Goal: Task Accomplishment & Management: Use online tool/utility

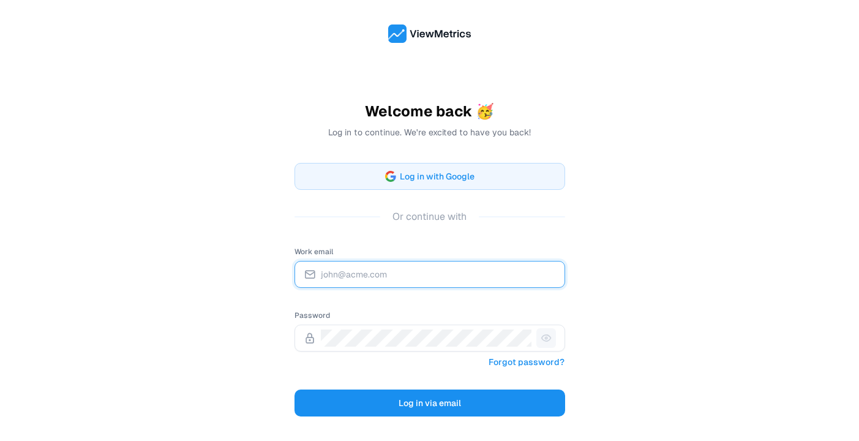
type input "[EMAIL_ADDRESS][DOMAIN_NAME]"
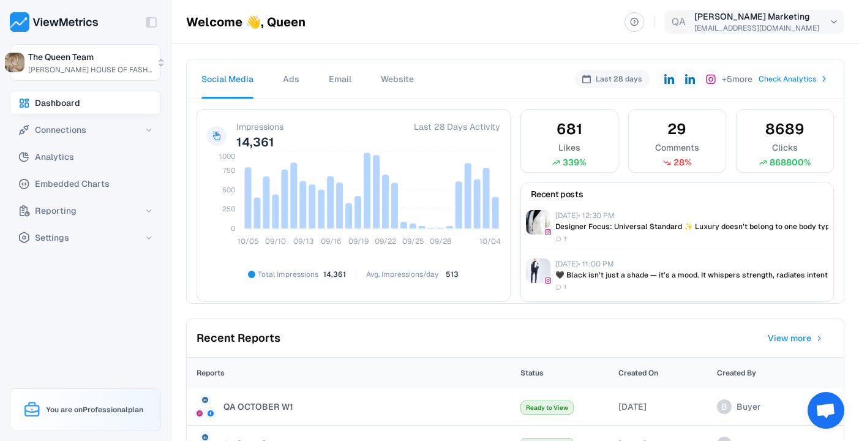
click at [832, 20] on html "Toggle Sidebar The Queen Team [PERSON_NAME] HOUSE OF FASH... Dashboard Connecti…" at bounding box center [429, 220] width 859 height 441
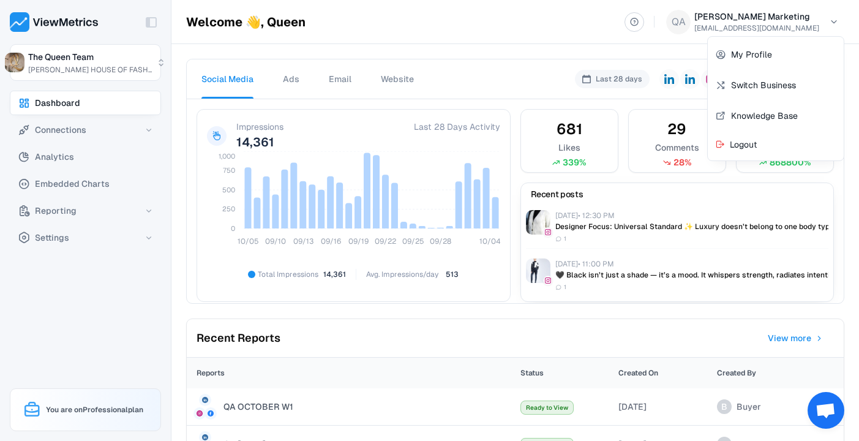
click at [453, 25] on html "Toggle Sidebar The Queen Team [PERSON_NAME] HOUSE OF FASH... Dashboard Connecti…" at bounding box center [429, 220] width 859 height 441
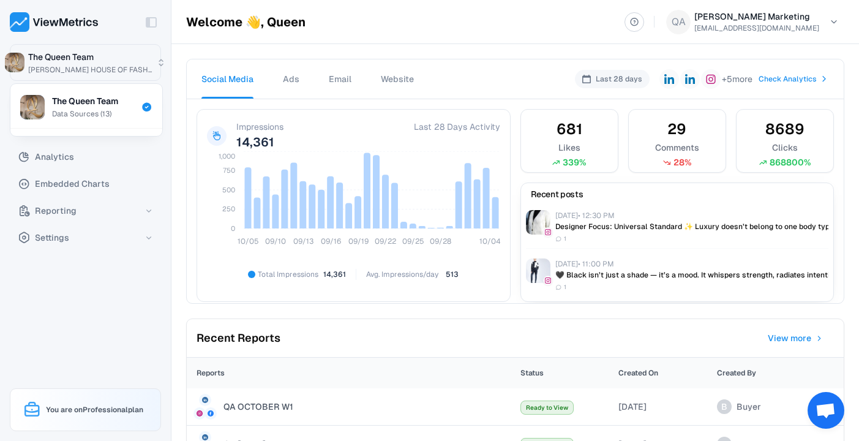
click at [154, 64] on html "Toggle Sidebar The Queen Team [PERSON_NAME] HOUSE OF FASH... Dashboard Connecti…" at bounding box center [429, 220] width 859 height 441
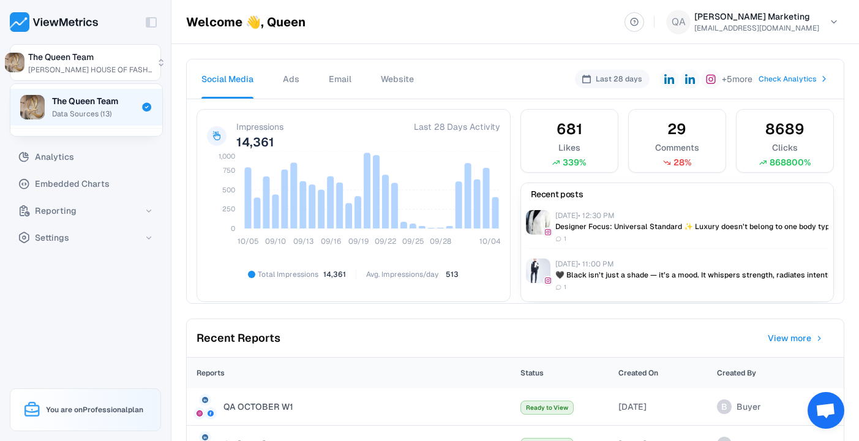
click at [95, 114] on span "Data Sources ( 13 )" at bounding box center [81, 114] width 59 height 10
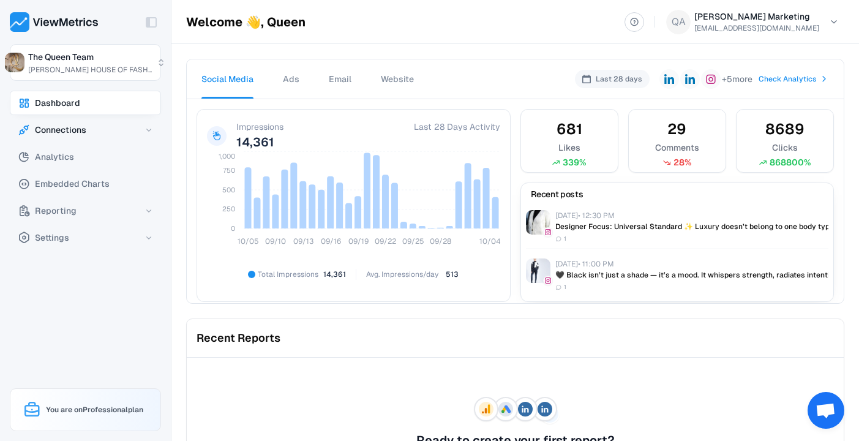
click at [141, 130] on button "Connections" at bounding box center [85, 130] width 151 height 24
click at [86, 153] on span "Data Sources" at bounding box center [67, 155] width 54 height 15
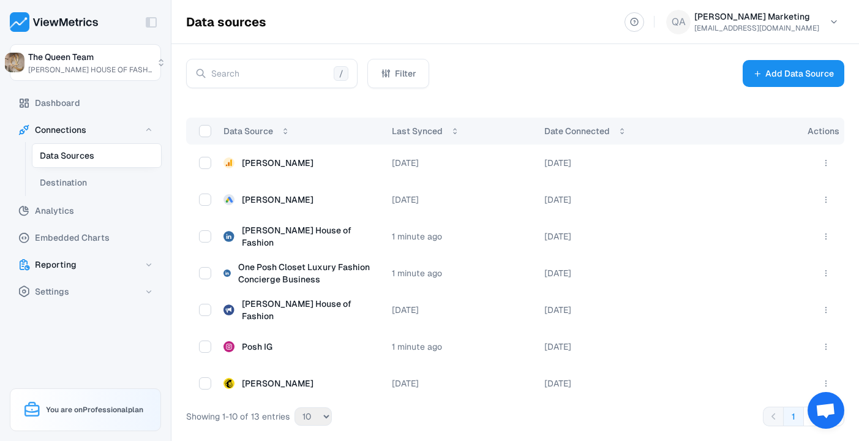
click at [87, 264] on button "Reporting" at bounding box center [85, 264] width 151 height 24
click at [54, 108] on span "Dashboard" at bounding box center [57, 102] width 45 height 15
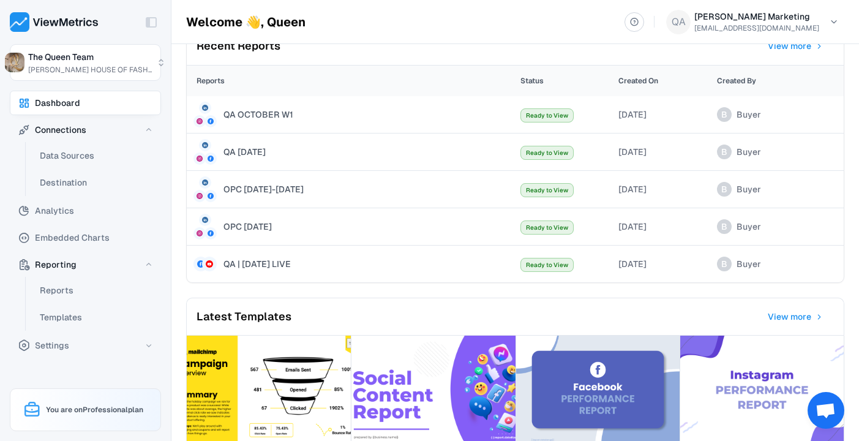
scroll to position [357, 0]
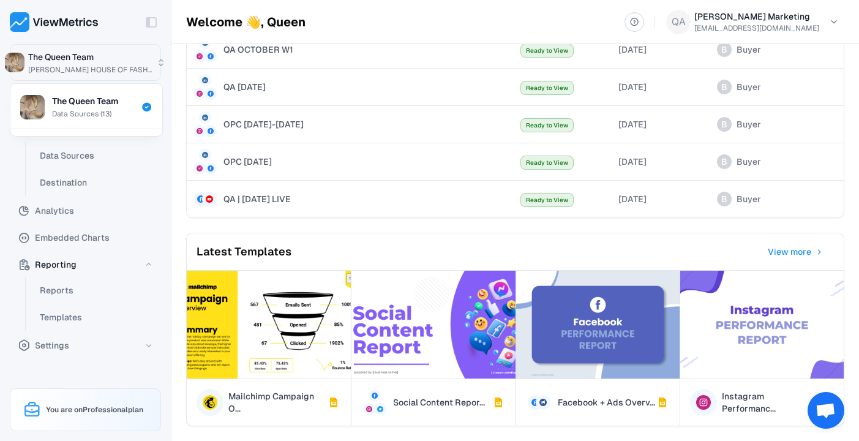
click at [105, 61] on html "Toggle Sidebar The Queen Team [PERSON_NAME] HOUSE OF FASH... Dashboard Connecti…" at bounding box center [429, 220] width 859 height 441
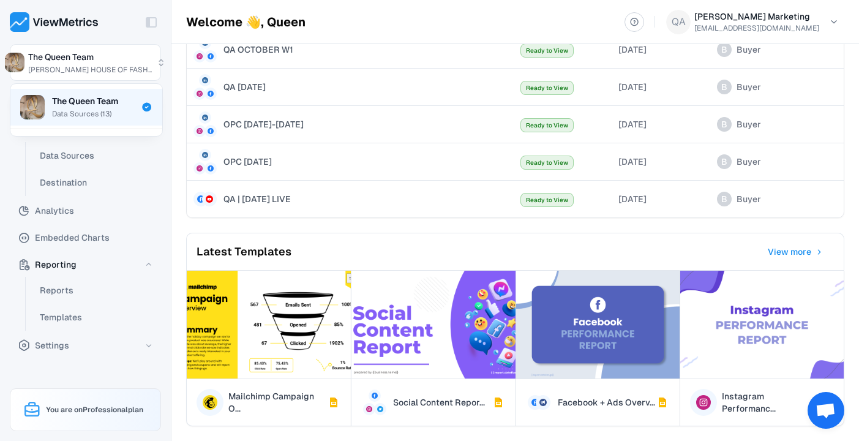
click at [94, 105] on span "The Queen Team" at bounding box center [85, 101] width 66 height 12
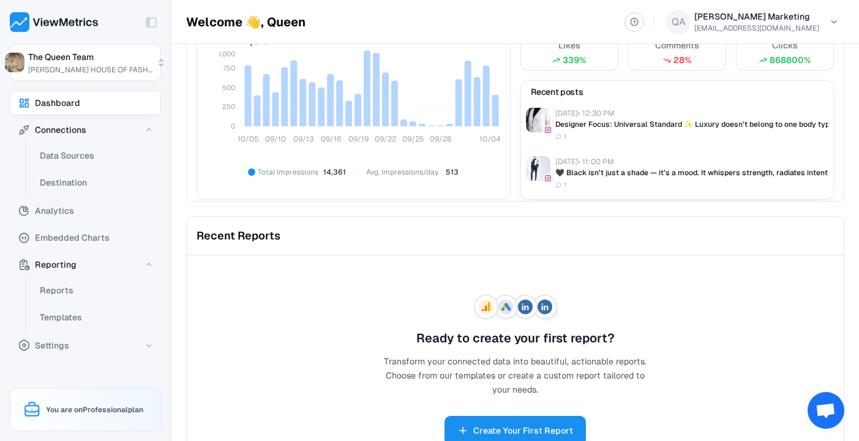
scroll to position [0, 0]
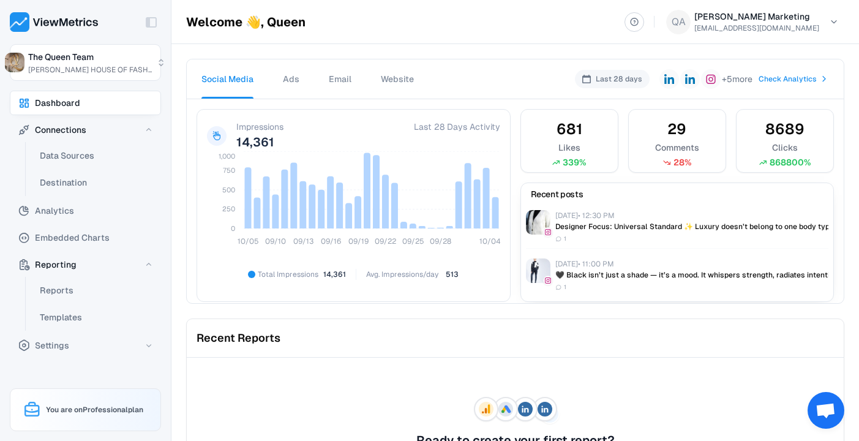
click at [800, 78] on span "Check Analytics" at bounding box center [787, 78] width 58 height 11
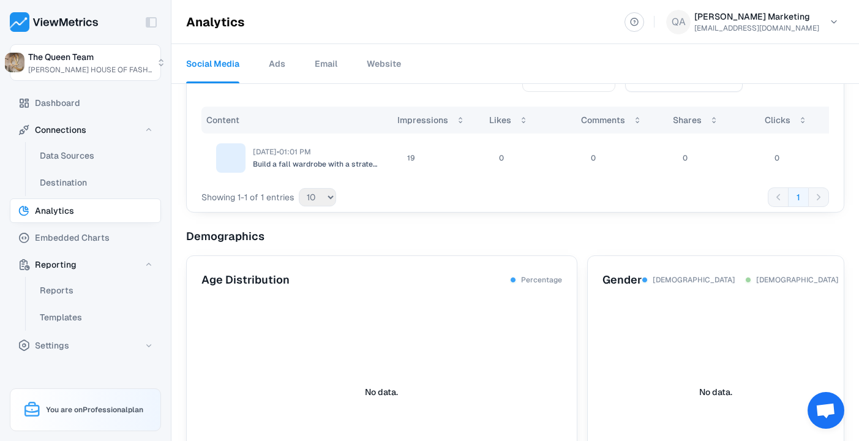
scroll to position [709, 0]
click at [90, 343] on button "Settings" at bounding box center [85, 345] width 151 height 24
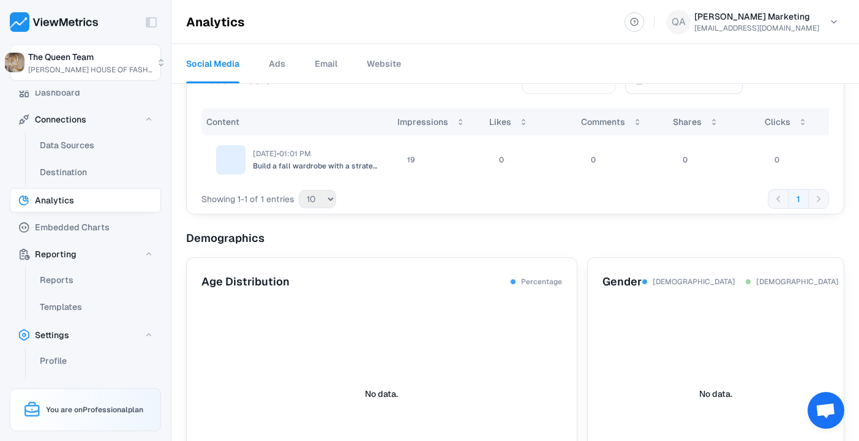
scroll to position [0, 0]
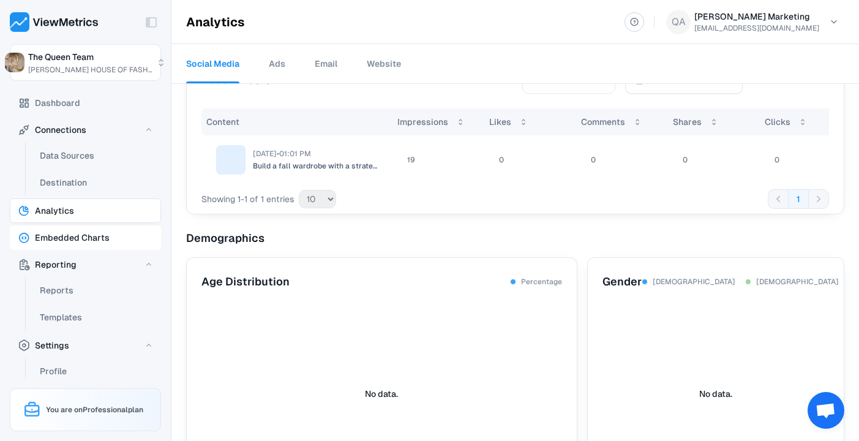
click at [112, 234] on button "Embedded Charts" at bounding box center [85, 237] width 151 height 24
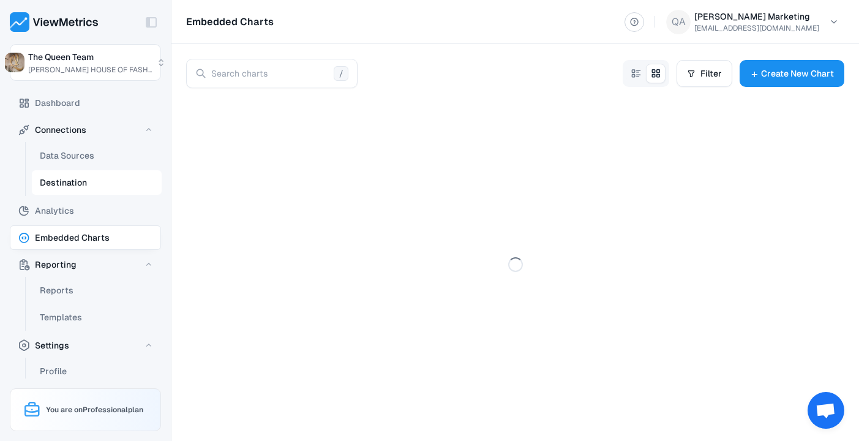
click at [60, 182] on span "Destination" at bounding box center [63, 182] width 47 height 15
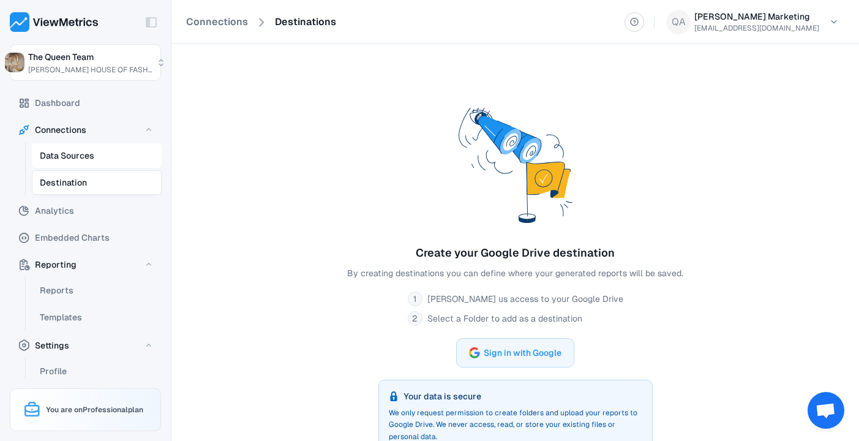
click at [62, 155] on span "Data Sources" at bounding box center [67, 155] width 54 height 15
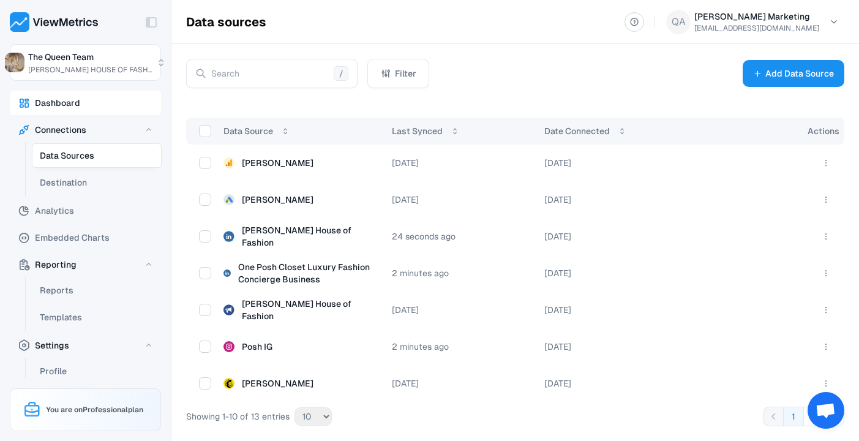
click at [62, 101] on span "Dashboard" at bounding box center [57, 102] width 45 height 15
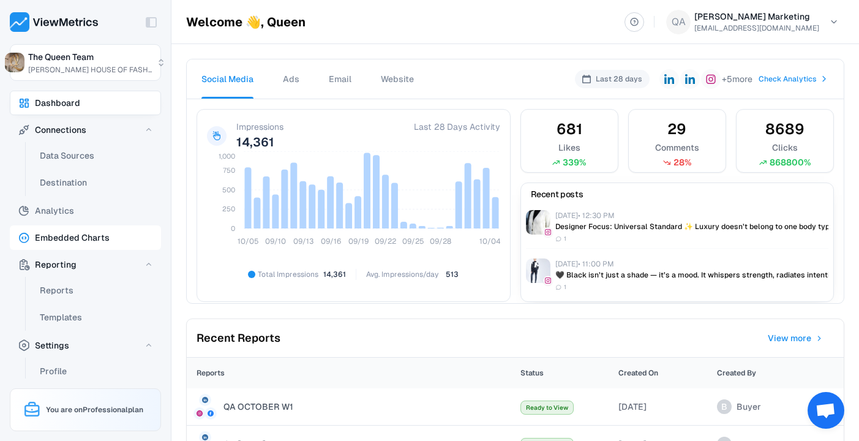
click at [59, 236] on span "Embedded Charts" at bounding box center [72, 237] width 75 height 15
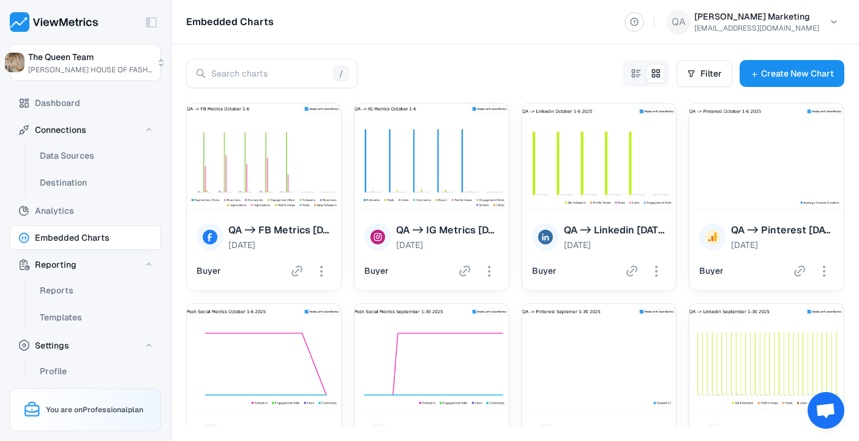
click at [280, 228] on span "QA -> FB Metrics [DATE]-[DATE]" at bounding box center [279, 230] width 103 height 15
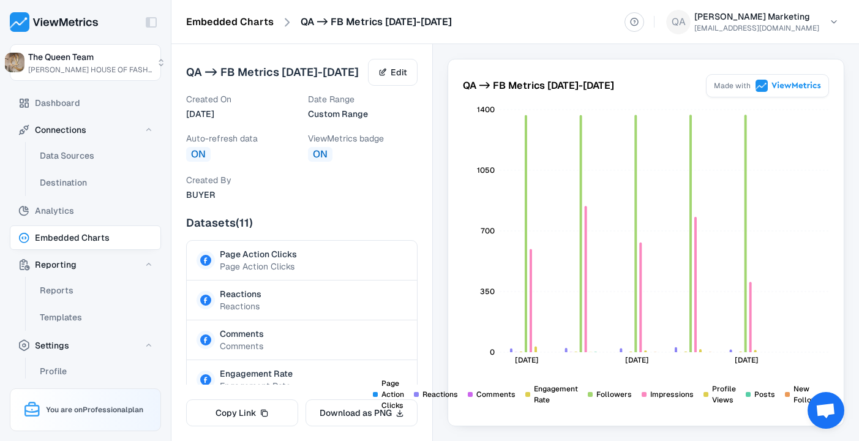
click at [207, 24] on link "Embedded Charts" at bounding box center [230, 22] width 88 height 15
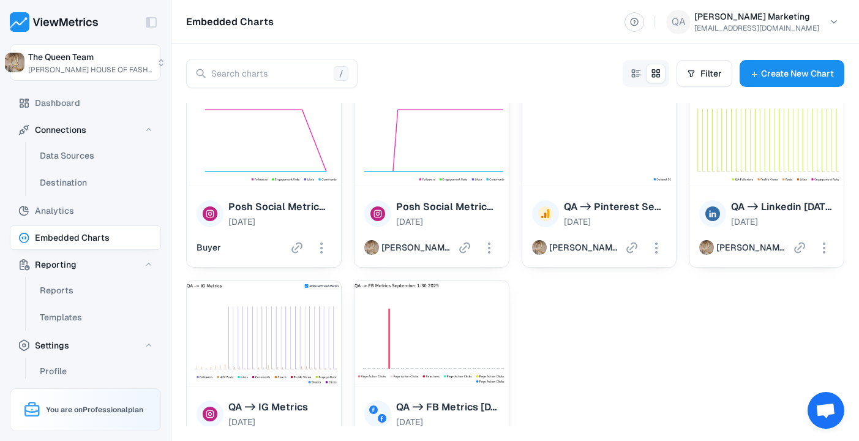
scroll to position [222, 0]
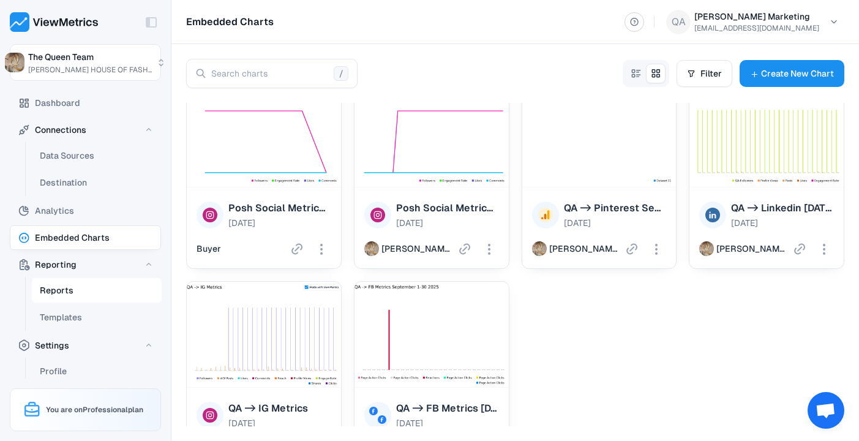
click at [65, 287] on span "Reports" at bounding box center [57, 290] width 34 height 15
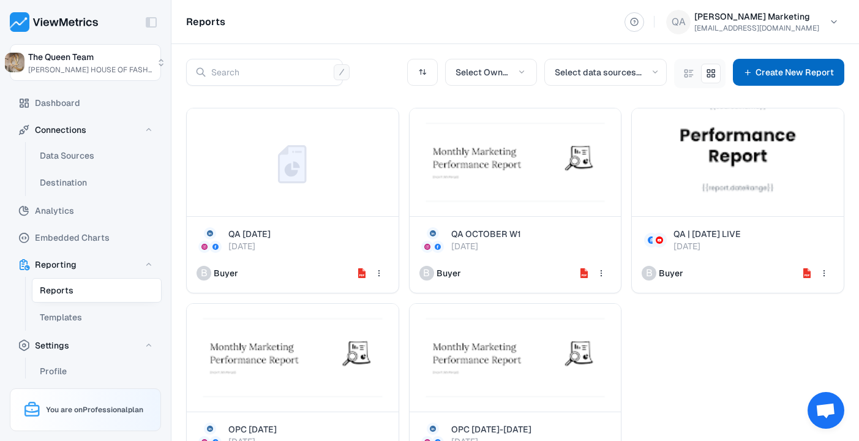
click at [810, 72] on span "Create New Report" at bounding box center [794, 72] width 78 height 15
